Goal: Task Accomplishment & Management: Use online tool/utility

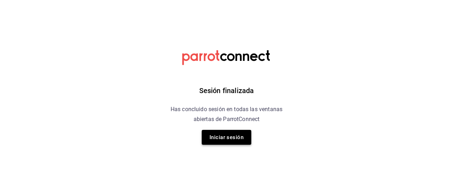
click at [231, 135] on button "Iniciar sesión" at bounding box center [227, 137] width 50 height 15
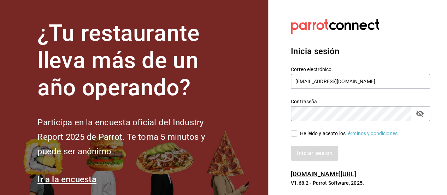
click at [297, 135] on input "He leído y acepto los Términos y condiciones." at bounding box center [294, 133] width 6 height 6
checkbox input "true"
click at [303, 154] on button "Iniciar sesión" at bounding box center [315, 153] width 48 height 15
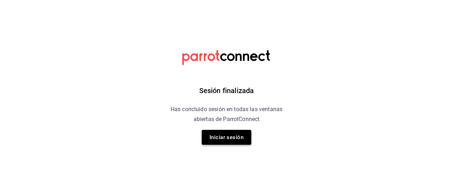
click at [244, 135] on button "Iniciar sesión" at bounding box center [227, 137] width 50 height 15
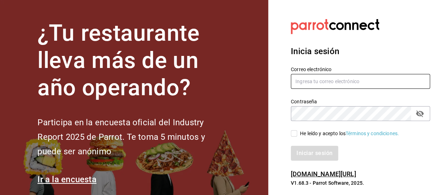
type input "marielperezp@hotmail.com"
click at [296, 131] on input "He leído y acepto los Términos y condiciones." at bounding box center [294, 133] width 6 height 6
checkbox input "true"
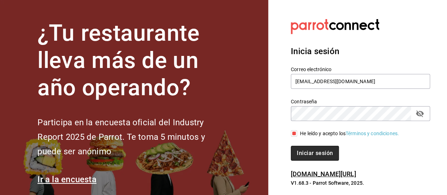
click at [305, 152] on button "Iniciar sesión" at bounding box center [315, 153] width 48 height 15
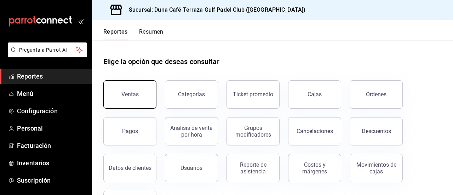
click at [146, 95] on button "Ventas" at bounding box center [129, 94] width 53 height 28
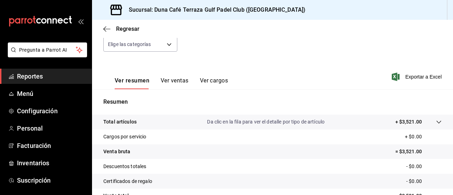
scroll to position [77, 0]
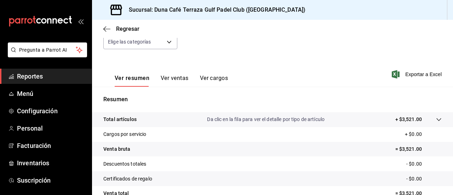
click at [162, 83] on button "Ver ventas" at bounding box center [175, 81] width 28 height 12
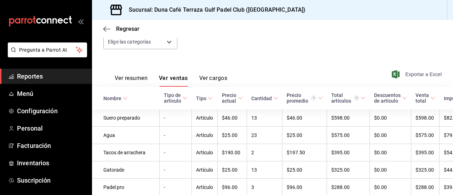
click at [404, 75] on span "Exportar a Excel" at bounding box center [417, 74] width 48 height 8
click at [224, 79] on button "Ver cargos" at bounding box center [213, 81] width 28 height 12
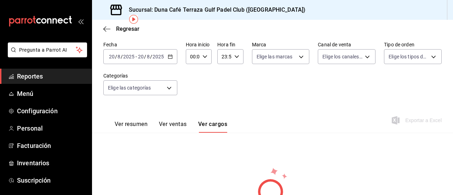
scroll to position [30, 0]
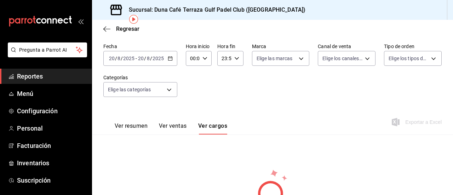
click at [53, 76] on span "Reportes" at bounding box center [51, 76] width 69 height 10
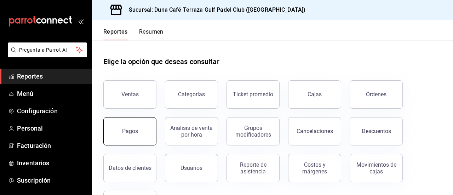
click at [152, 131] on button "Pagos" at bounding box center [129, 131] width 53 height 28
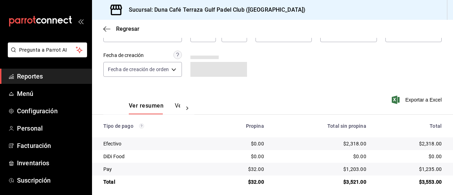
scroll to position [53, 0]
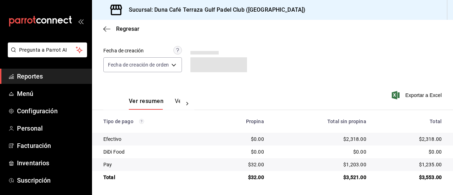
click at [180, 102] on div at bounding box center [187, 104] width 14 height 12
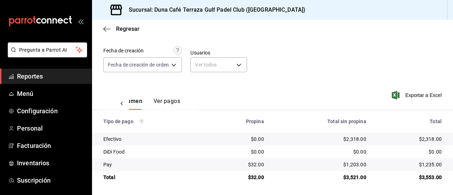
click at [166, 105] on button "Ver pagos" at bounding box center [166, 104] width 27 height 12
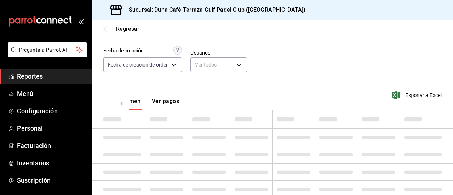
scroll to position [0, 21]
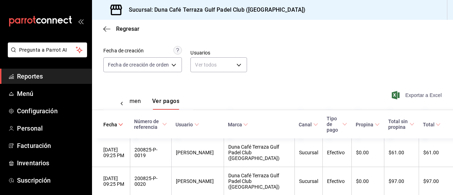
click at [411, 95] on span "Exportar a Excel" at bounding box center [417, 95] width 48 height 8
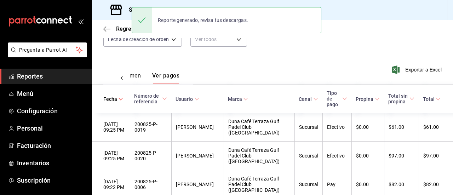
scroll to position [88, 0]
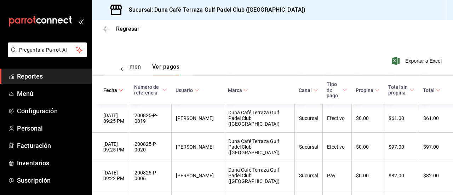
click at [134, 66] on button "Ver resumen" at bounding box center [124, 69] width 33 height 12
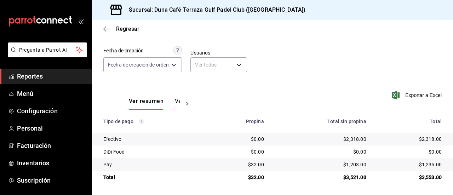
scroll to position [53, 0]
click at [176, 99] on button "Ver pagos" at bounding box center [188, 104] width 27 height 12
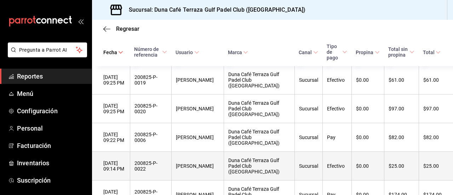
scroll to position [245, 0]
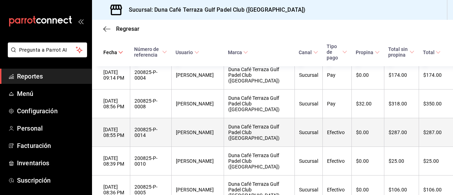
click at [307, 130] on th "Sucursal" at bounding box center [308, 132] width 28 height 29
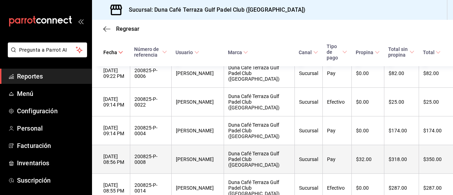
scroll to position [189, 0]
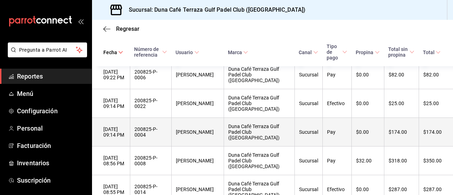
click at [401, 131] on th "$174.00" at bounding box center [401, 132] width 35 height 29
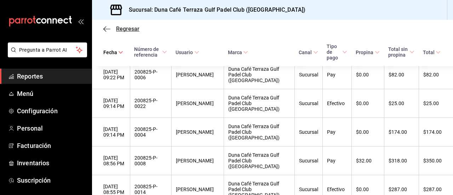
click at [105, 30] on icon "button" at bounding box center [106, 29] width 7 height 6
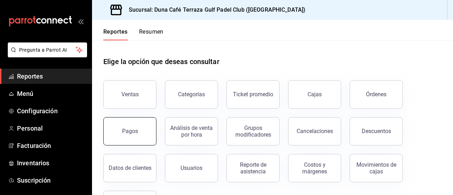
click at [119, 135] on button "Pagos" at bounding box center [129, 131] width 53 height 28
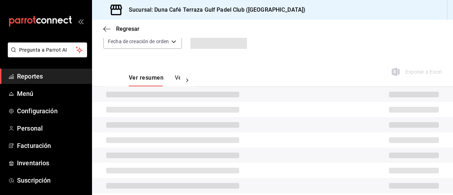
scroll to position [77, 0]
click at [175, 77] on button "Ver pagos" at bounding box center [188, 80] width 27 height 12
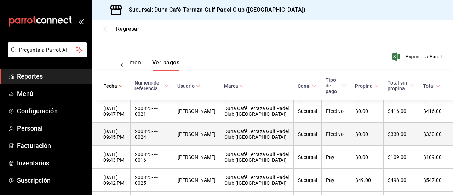
scroll to position [83, 0]
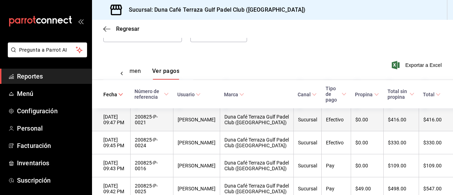
click at [412, 122] on th "$416.00" at bounding box center [400, 119] width 35 height 23
click at [425, 121] on th "$416.00" at bounding box center [435, 119] width 34 height 23
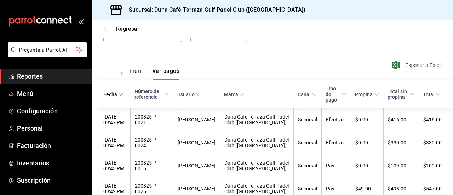
click at [419, 65] on span "Exportar a Excel" at bounding box center [417, 65] width 48 height 8
click at [406, 31] on div "Regresar" at bounding box center [272, 29] width 361 height 18
click at [30, 79] on span "Reportes" at bounding box center [51, 76] width 69 height 10
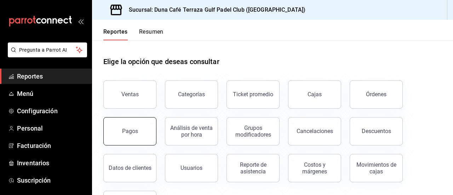
click at [137, 141] on button "Pagos" at bounding box center [129, 131] width 53 height 28
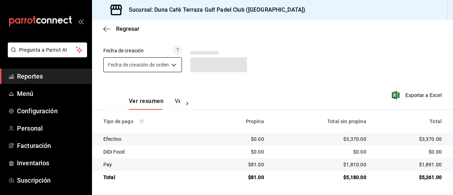
scroll to position [53, 0]
click at [178, 103] on button "Ver pagos" at bounding box center [188, 104] width 27 height 12
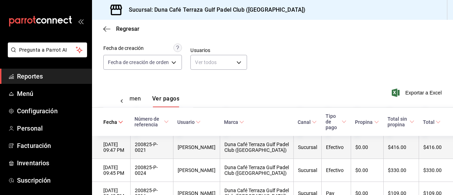
scroll to position [56, 0]
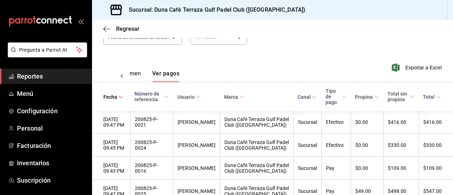
scroll to position [80, 0]
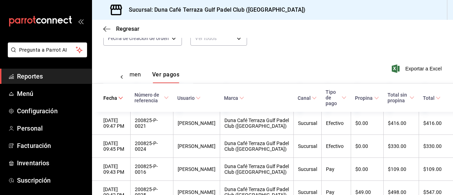
click at [30, 75] on span "Reportes" at bounding box center [51, 76] width 69 height 10
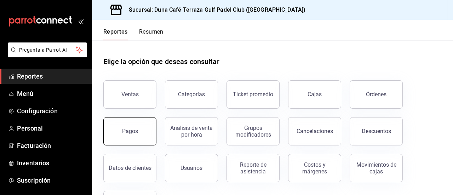
click at [120, 120] on button "Pagos" at bounding box center [129, 131] width 53 height 28
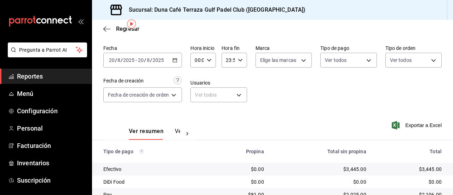
scroll to position [45, 0]
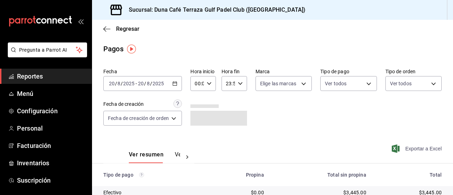
click at [414, 151] on span "Exportar a Excel" at bounding box center [417, 148] width 48 height 8
